Goal: Task Accomplishment & Management: Use online tool/utility

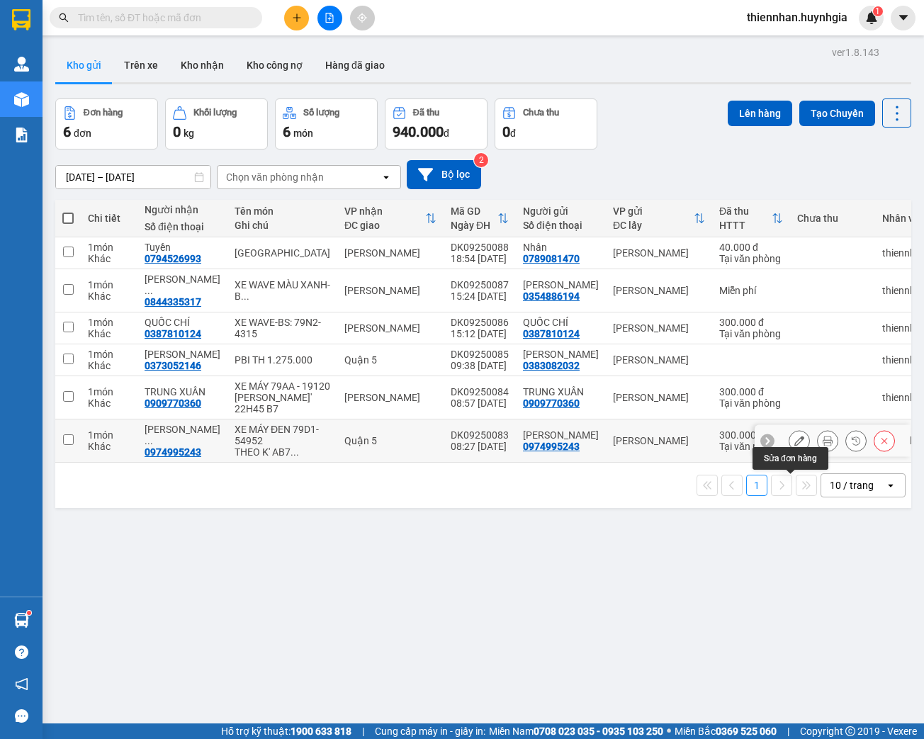
click at [794, 446] on icon at bounding box center [799, 441] width 10 height 10
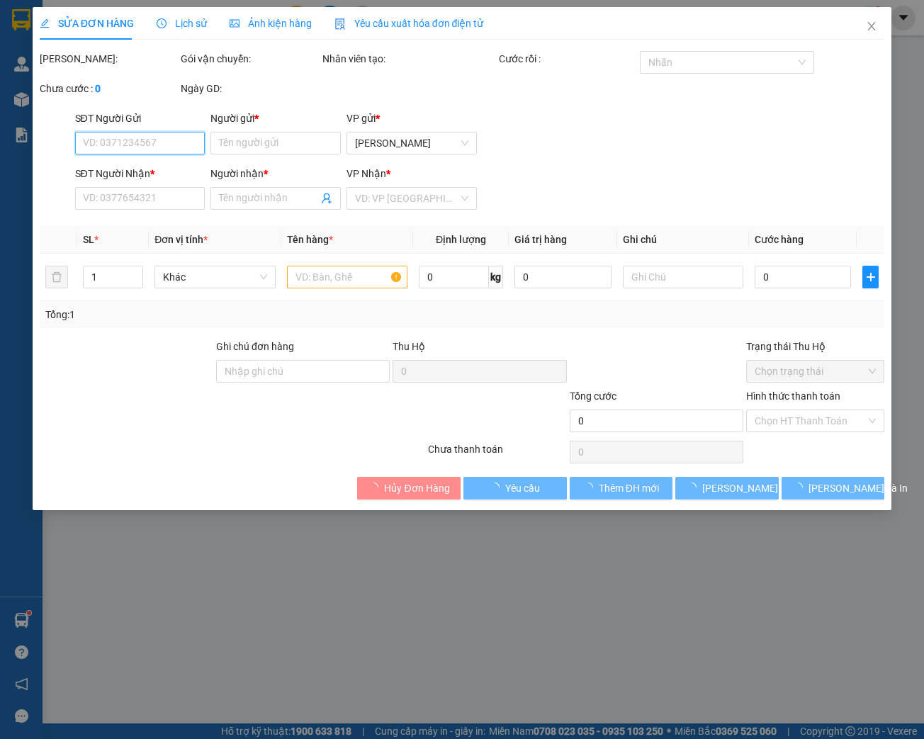
type input "0974995243"
type input "[PERSON_NAME]"
type input "0974995243"
type input "[PERSON_NAME]"
type input "THEO K' AB7 CHUYẾN VIP 21H"
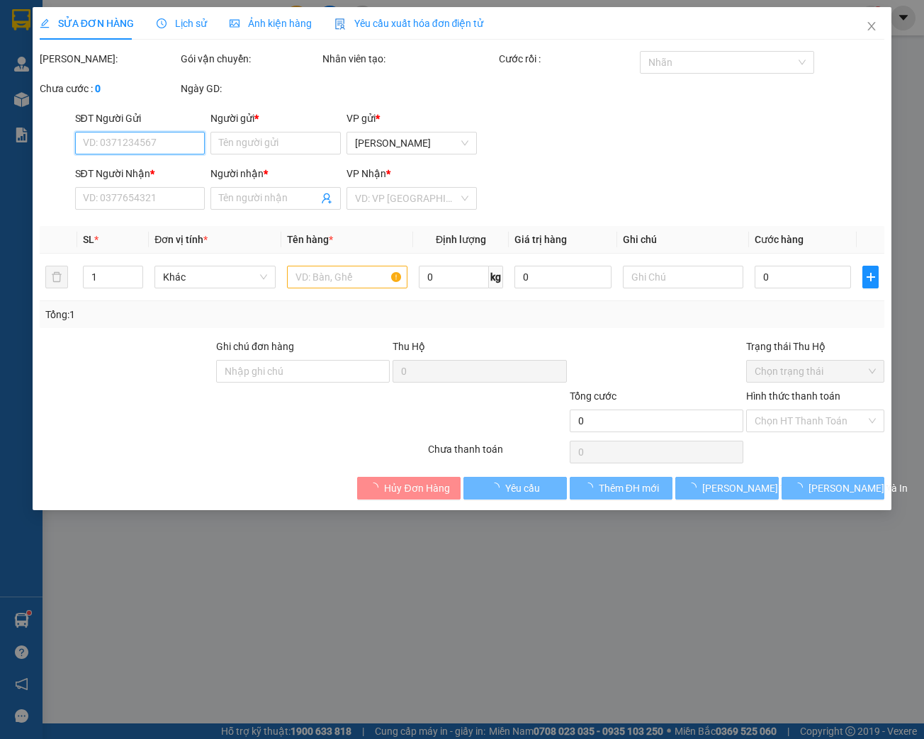
type input "300.000"
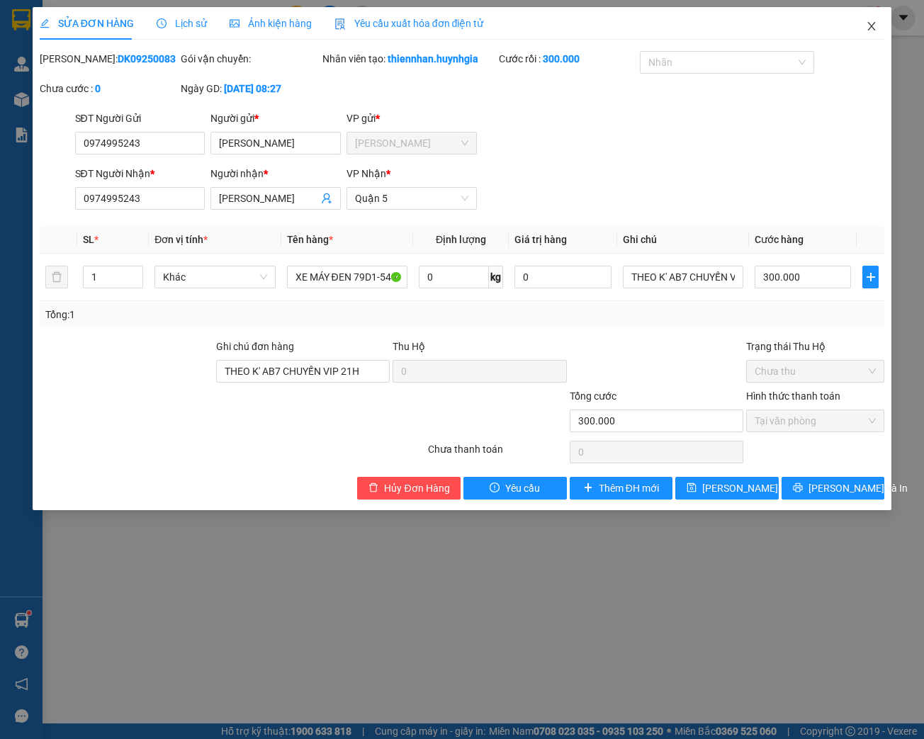
click at [874, 26] on icon "close" at bounding box center [871, 26] width 11 height 11
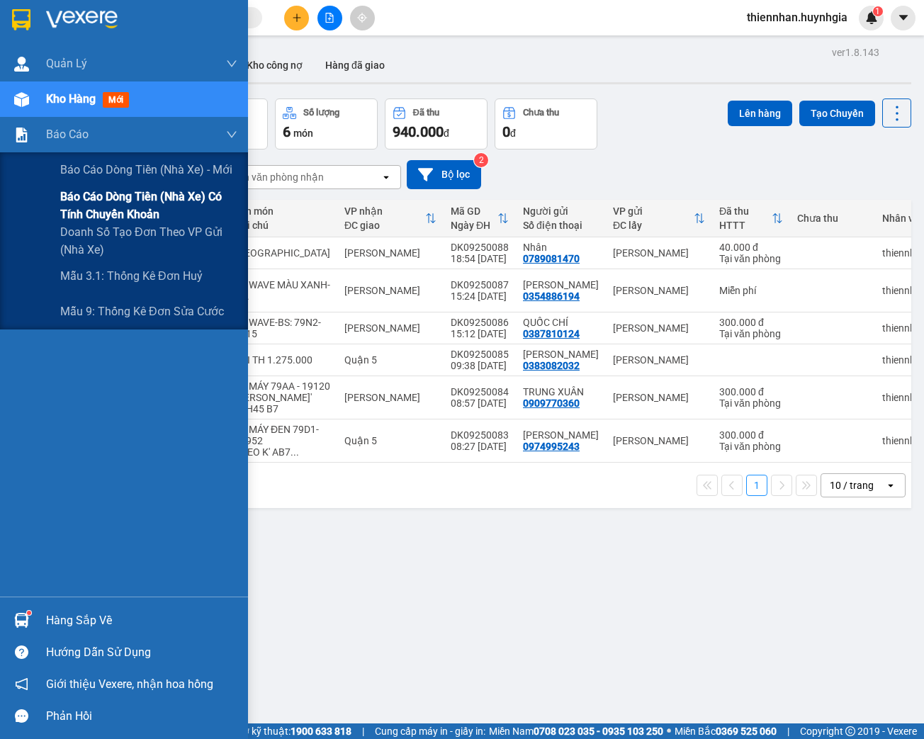
click at [74, 207] on span "Báo cáo dòng tiền (nhà xe) có tính chuyển khoản" at bounding box center [148, 205] width 177 height 35
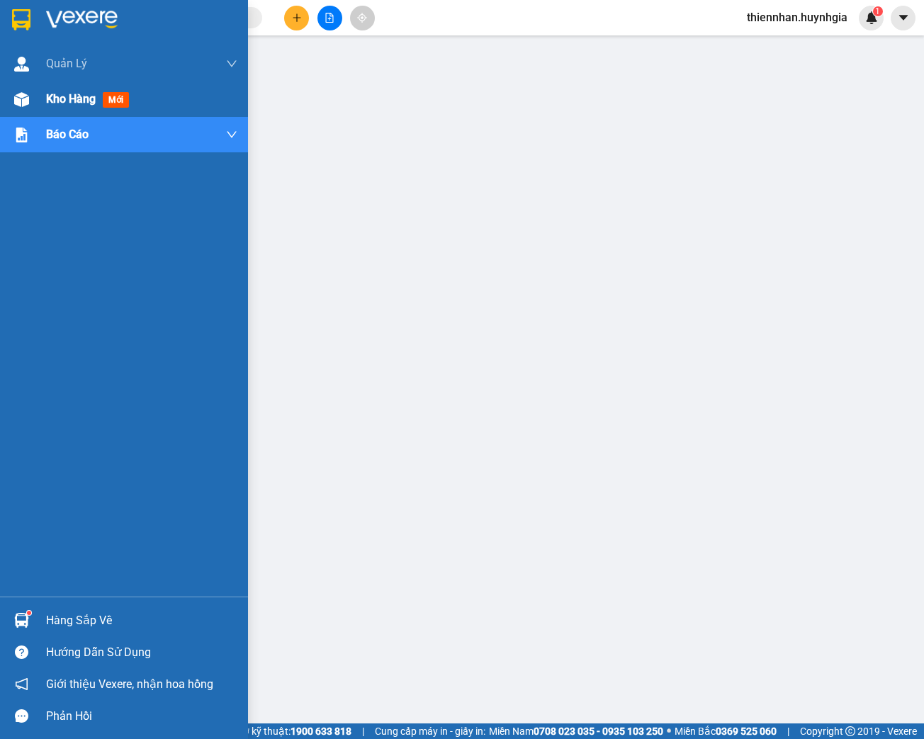
click at [69, 105] on span "Kho hàng" at bounding box center [71, 98] width 50 height 13
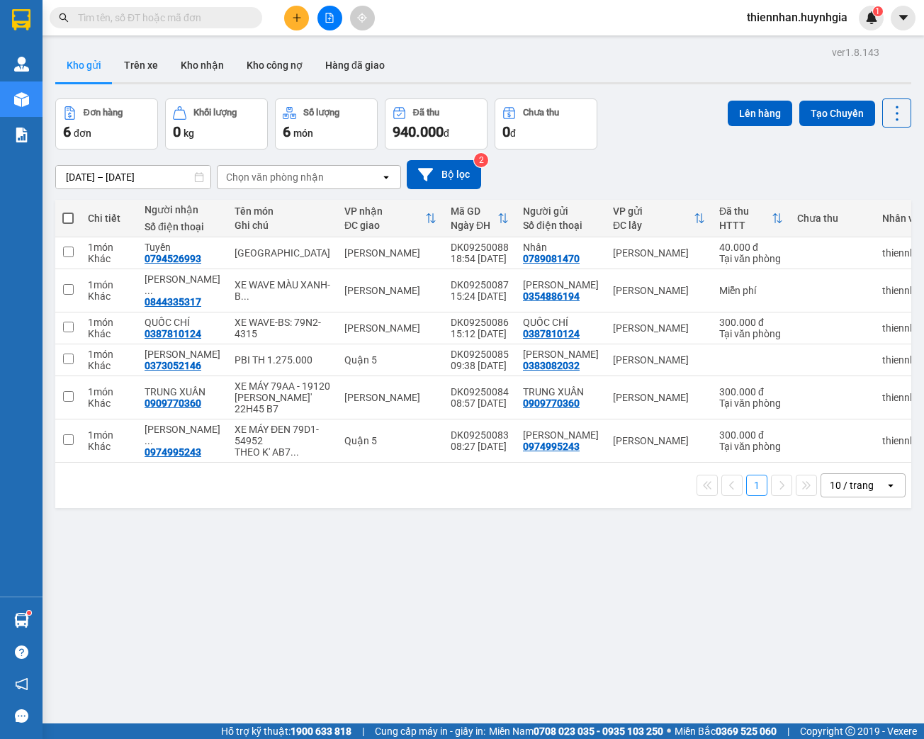
click at [67, 217] on span at bounding box center [67, 218] width 11 height 11
click at [68, 211] on input "checkbox" at bounding box center [68, 211] width 0 height 0
checkbox input "true"
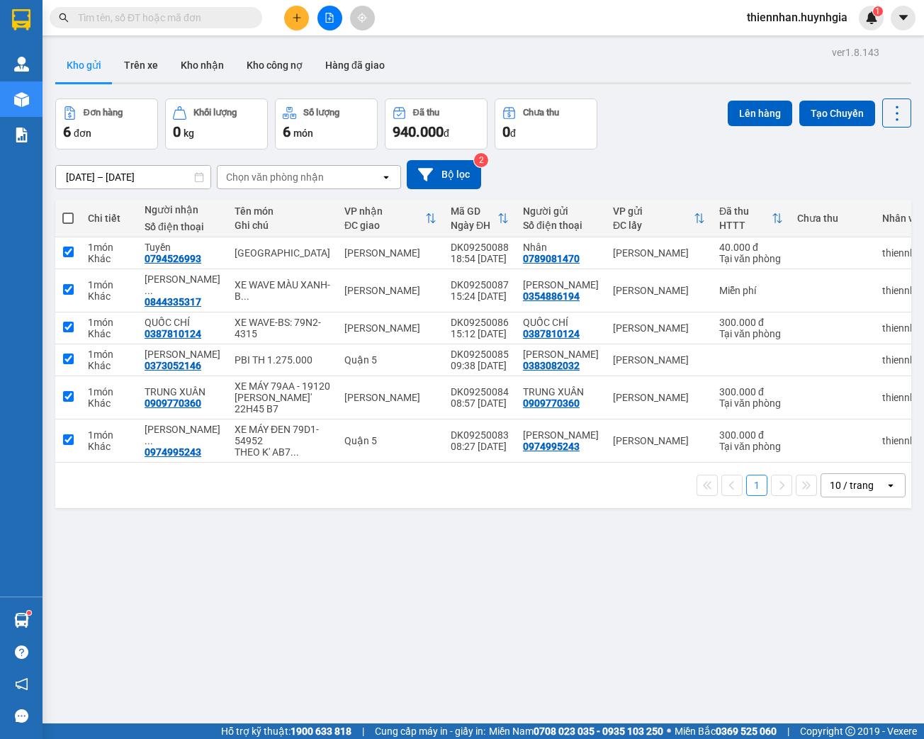
checkbox input "true"
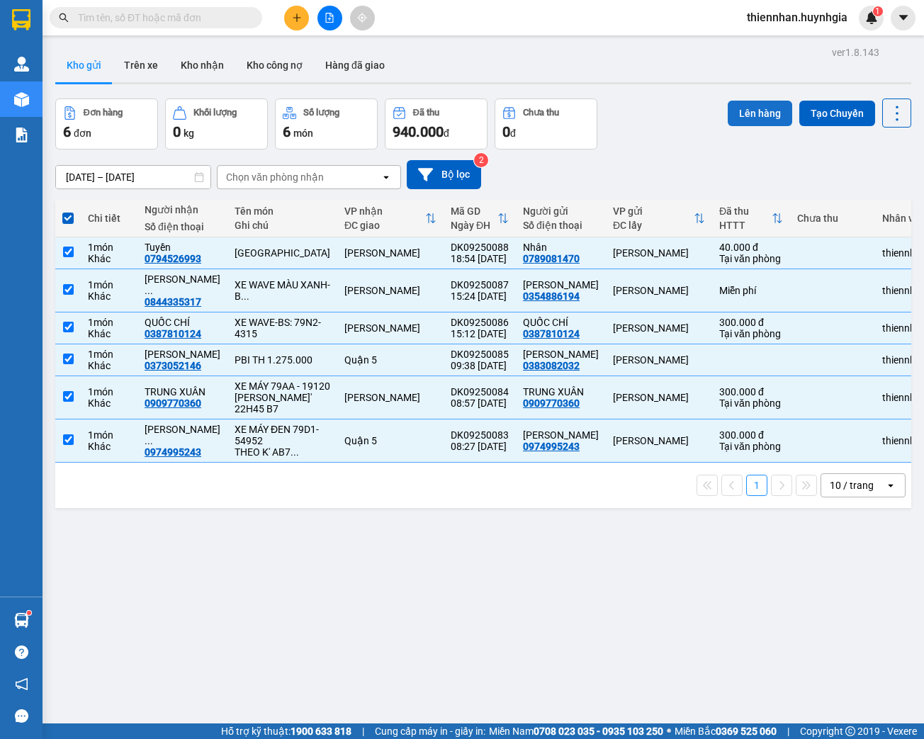
click at [754, 112] on button "Lên hàng" at bounding box center [760, 114] width 64 height 26
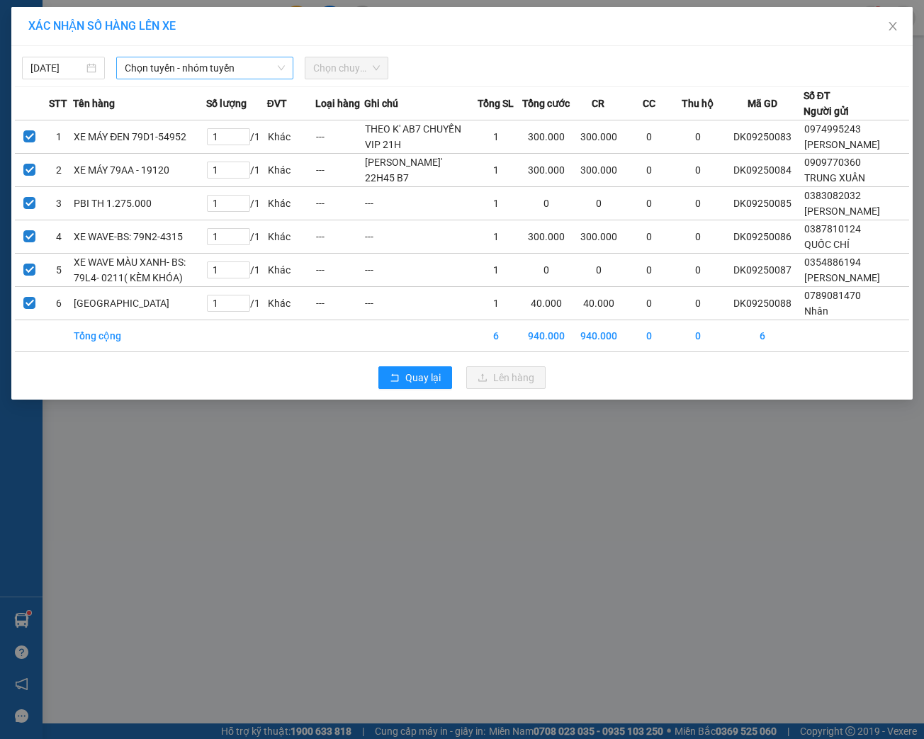
click at [152, 69] on span "Chọn tuyến - nhóm tuyến" at bounding box center [205, 67] width 160 height 21
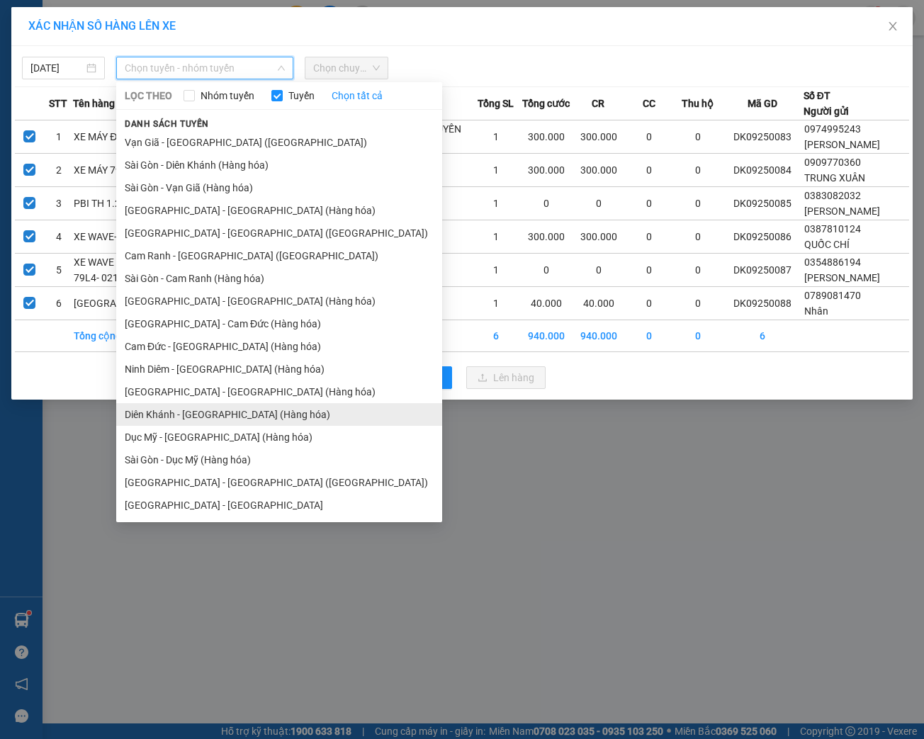
click at [148, 418] on li "Diên Khánh - [GEOGRAPHIC_DATA] (Hàng hóa)" at bounding box center [279, 414] width 326 height 23
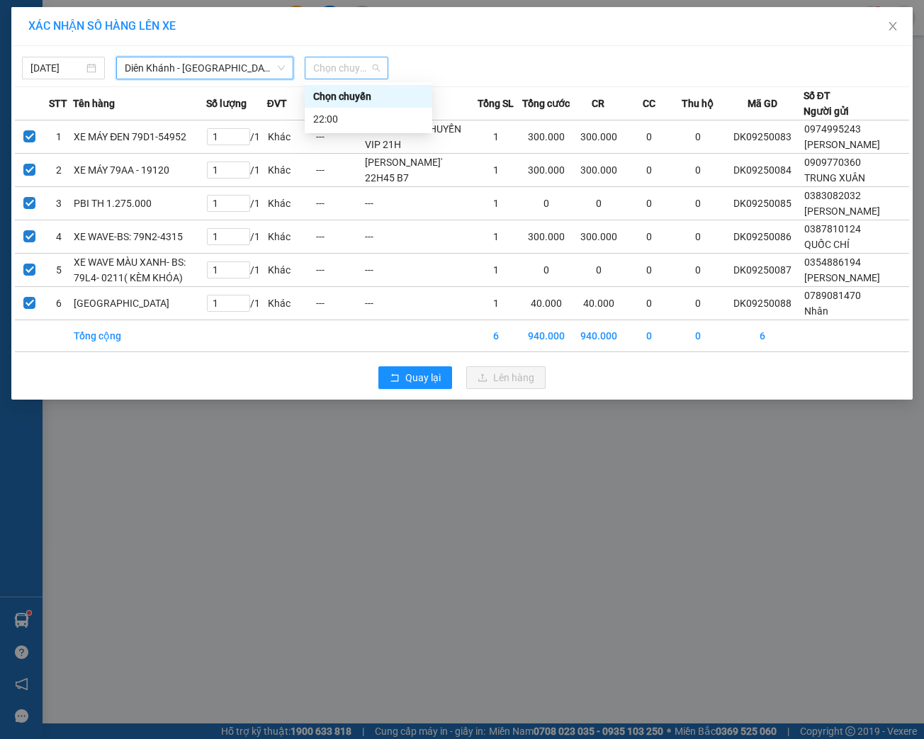
click at [338, 67] on span "Chọn chuyến" at bounding box center [346, 67] width 66 height 21
click at [326, 119] on div "22:00" at bounding box center [368, 119] width 111 height 16
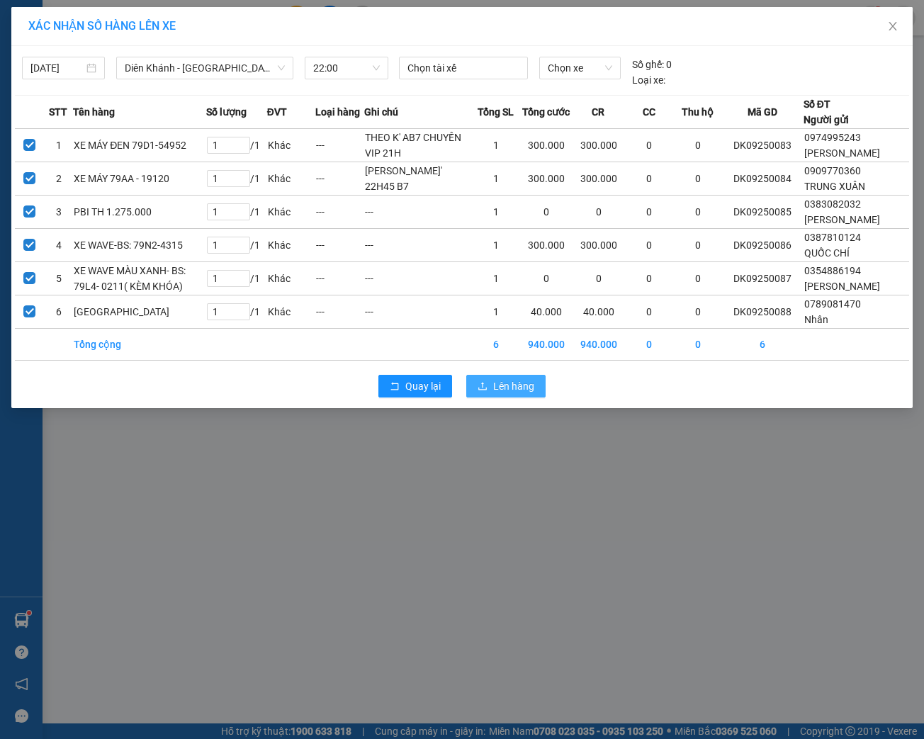
click at [505, 394] on span "Lên hàng" at bounding box center [513, 386] width 41 height 16
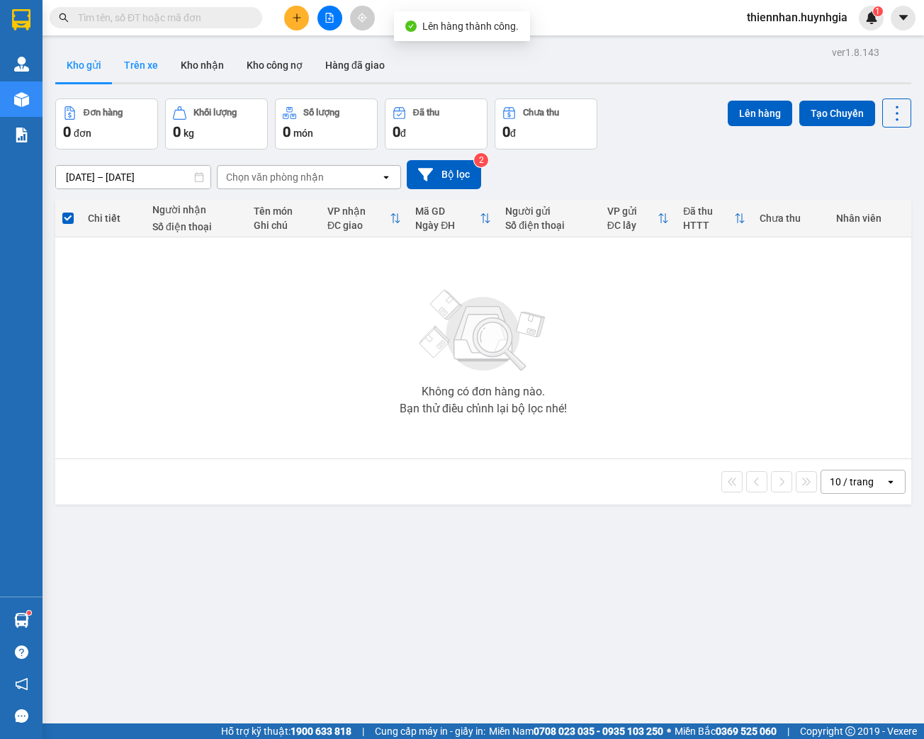
click at [147, 67] on button "Trên xe" at bounding box center [141, 65] width 57 height 34
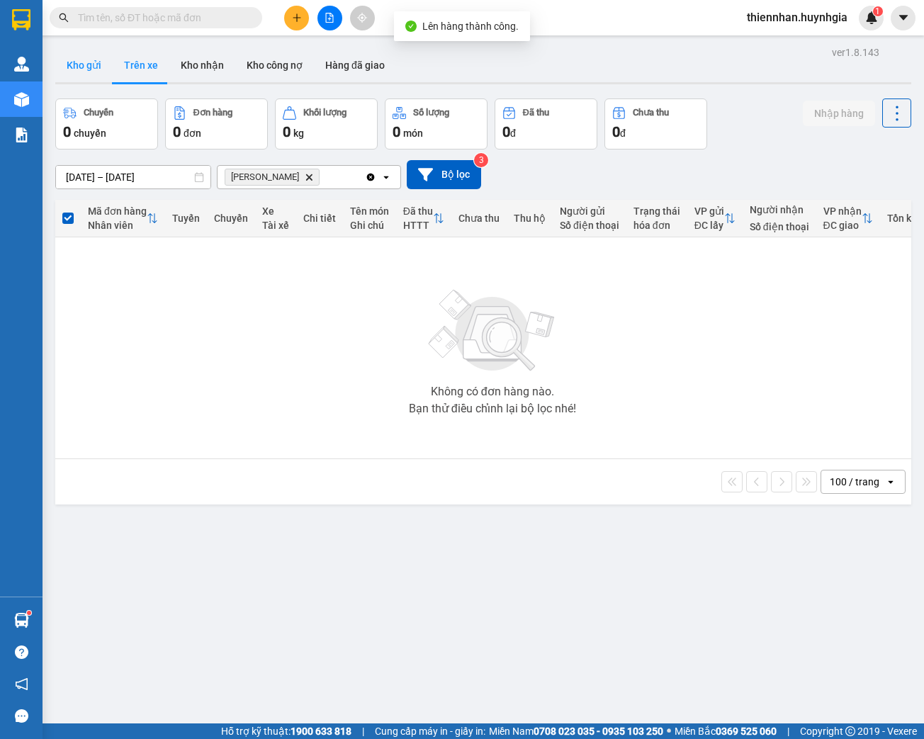
click at [93, 67] on button "Kho gửi" at bounding box center [83, 65] width 57 height 34
